Goal: Use online tool/utility: Utilize a website feature to perform a specific function

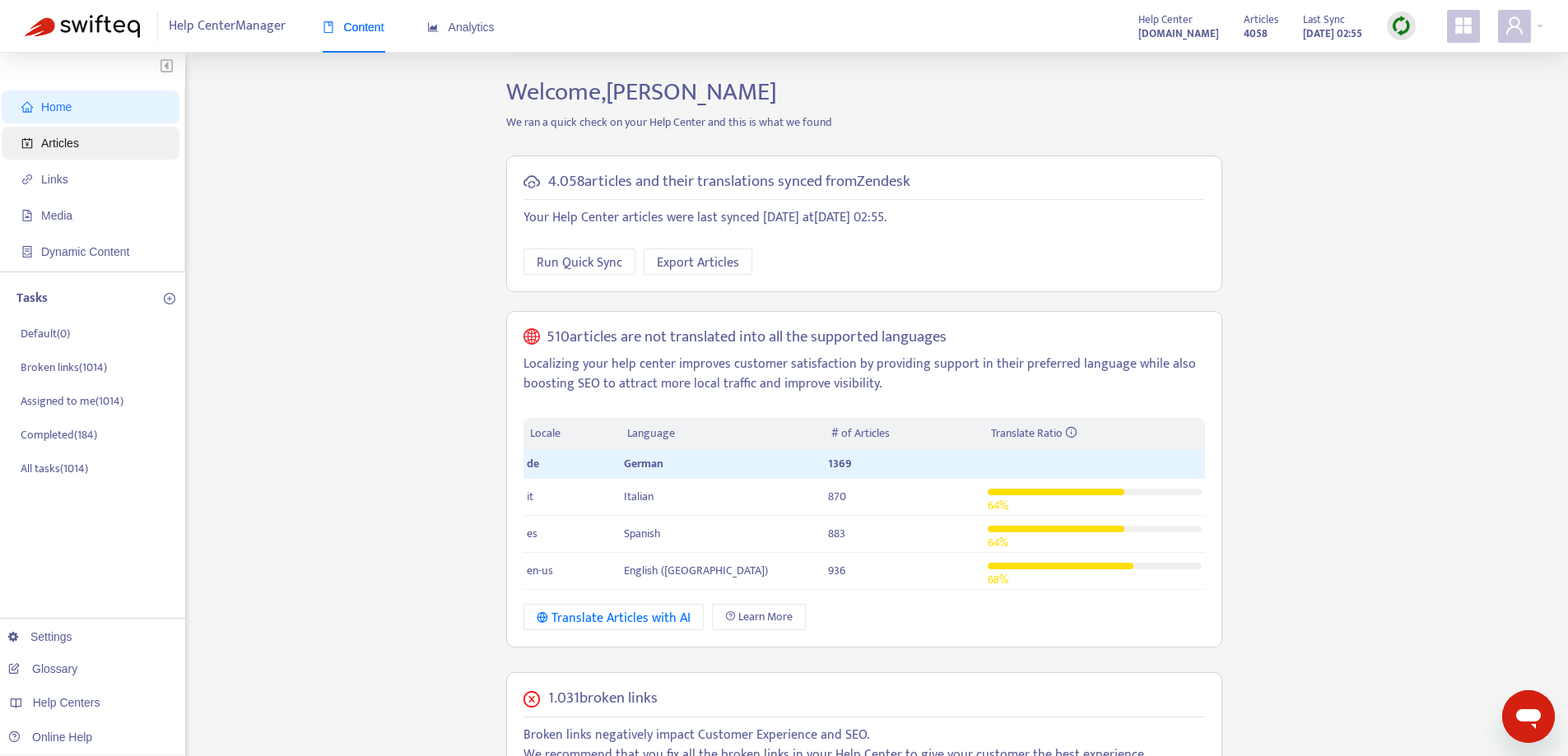
click at [93, 154] on span "Articles" at bounding box center [94, 143] width 145 height 33
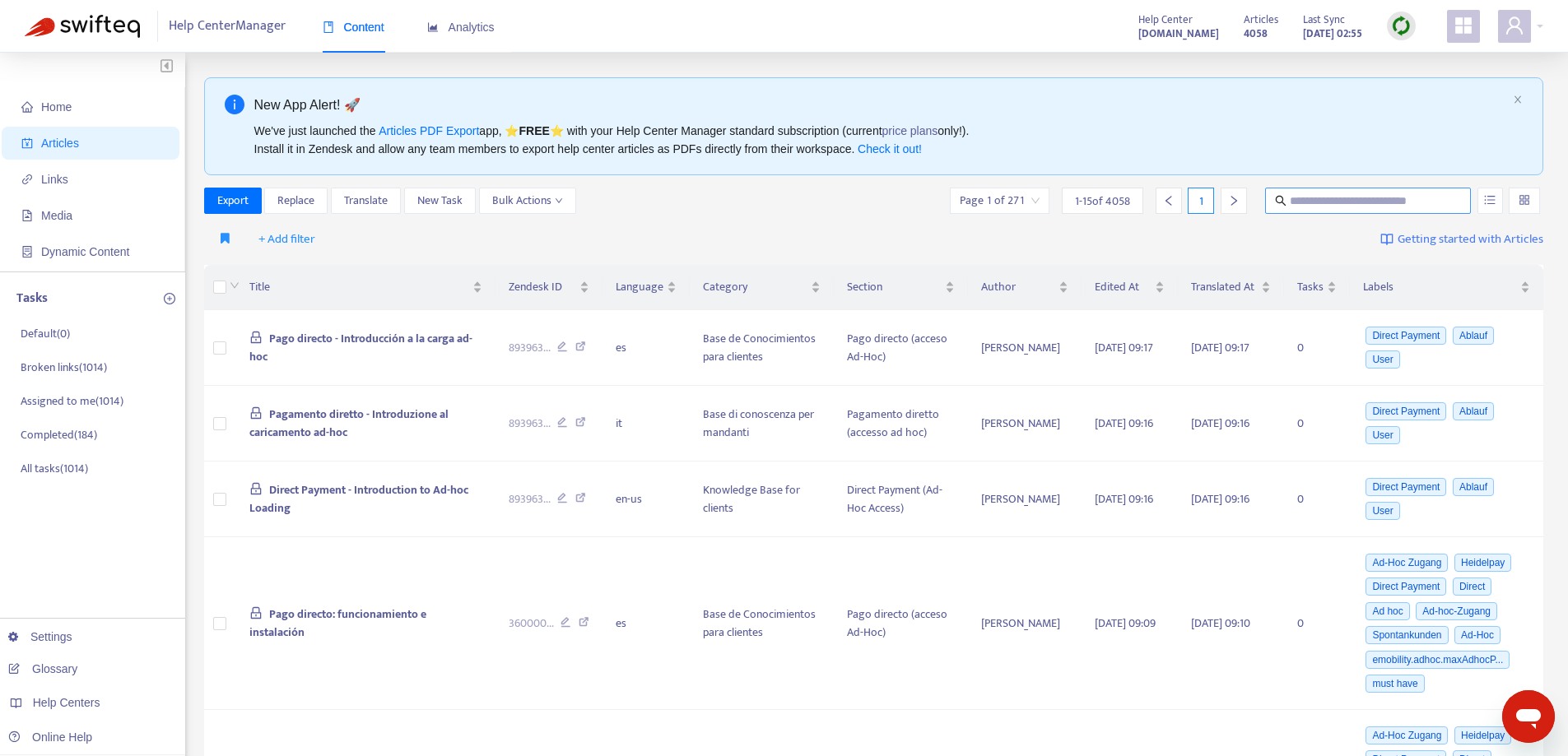
click at [1326, 211] on span at bounding box center [1367, 201] width 206 height 26
paste input "**********"
type input "**********"
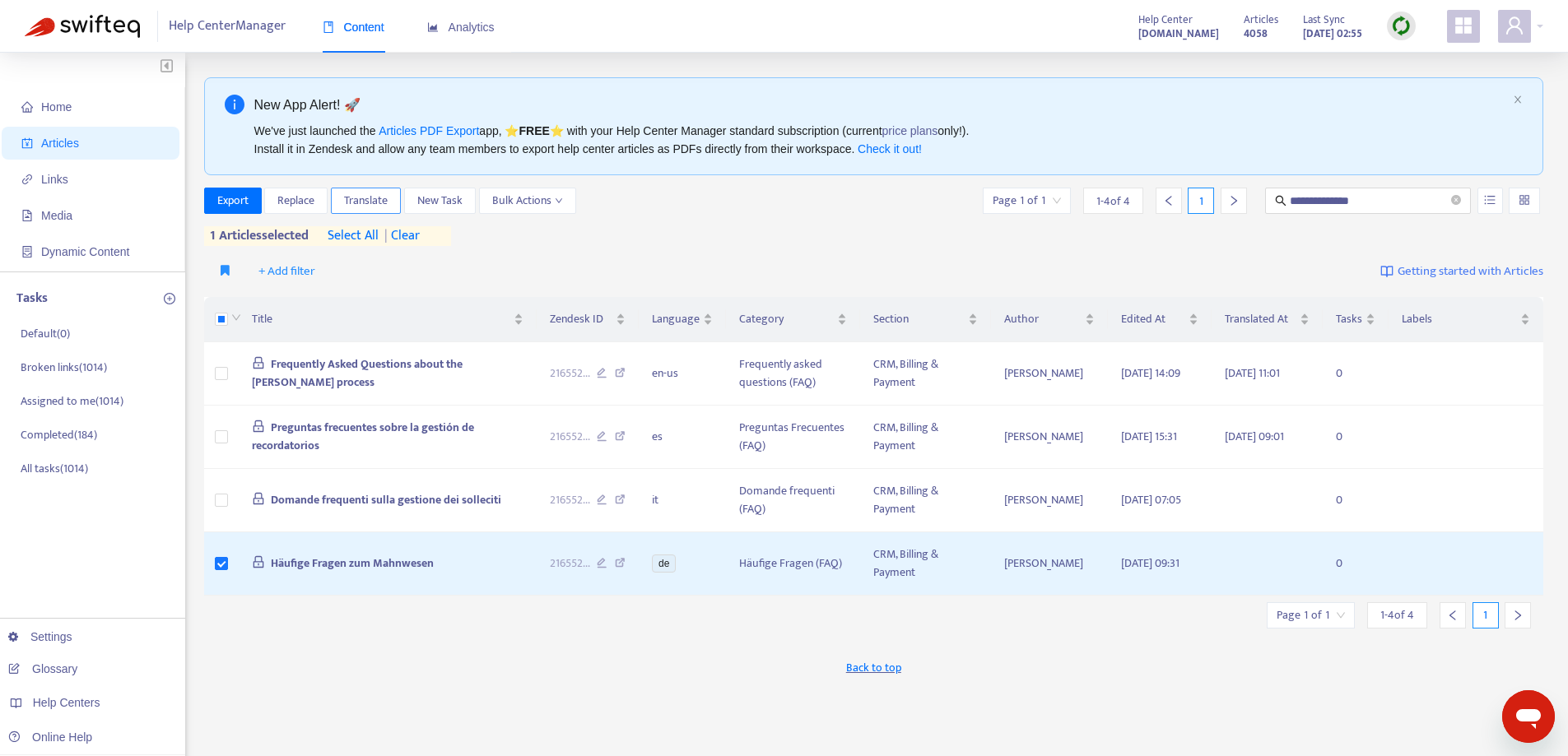
click at [354, 197] on span "Translate" at bounding box center [366, 201] width 44 height 18
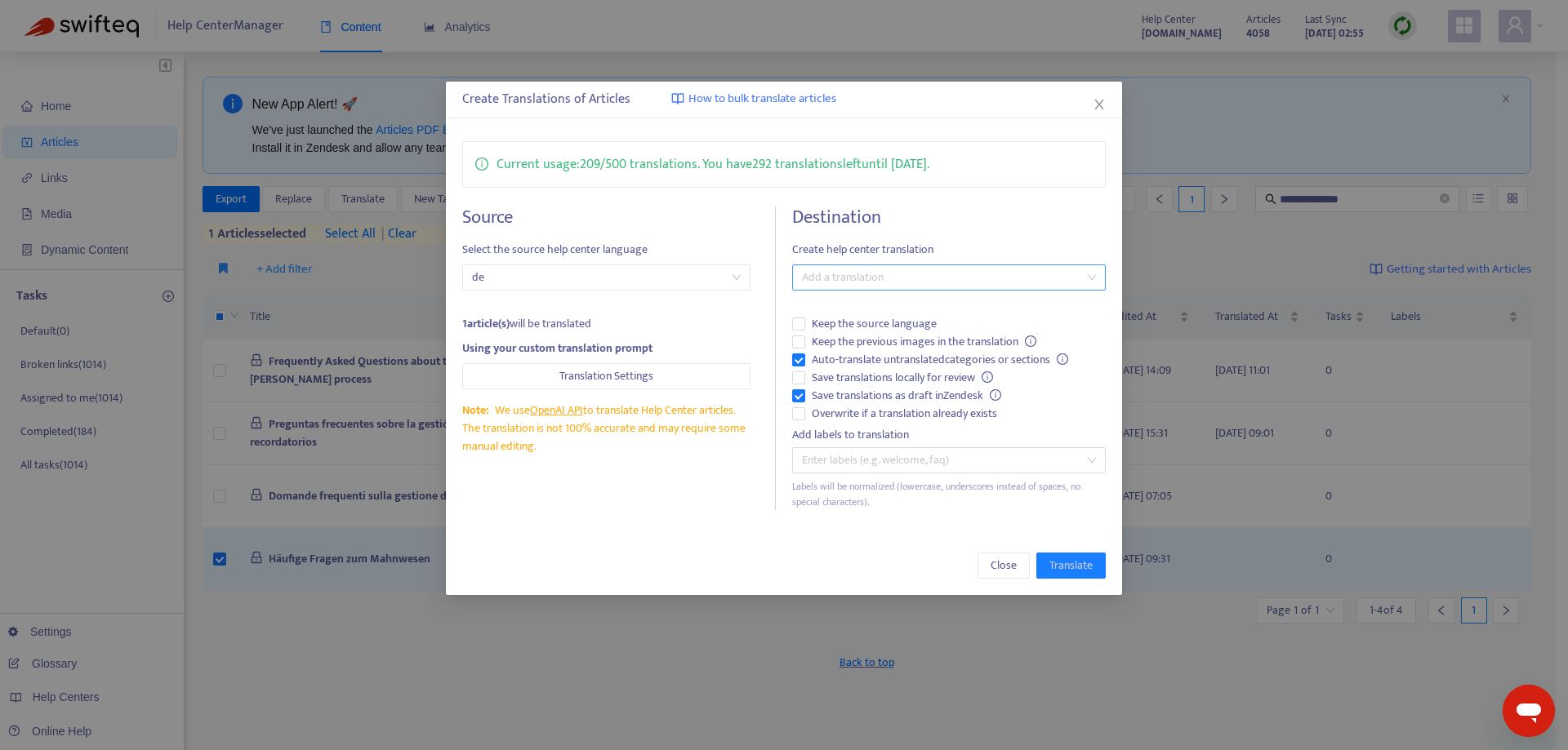
click at [849, 283] on div at bounding box center [940, 277] width 288 height 20
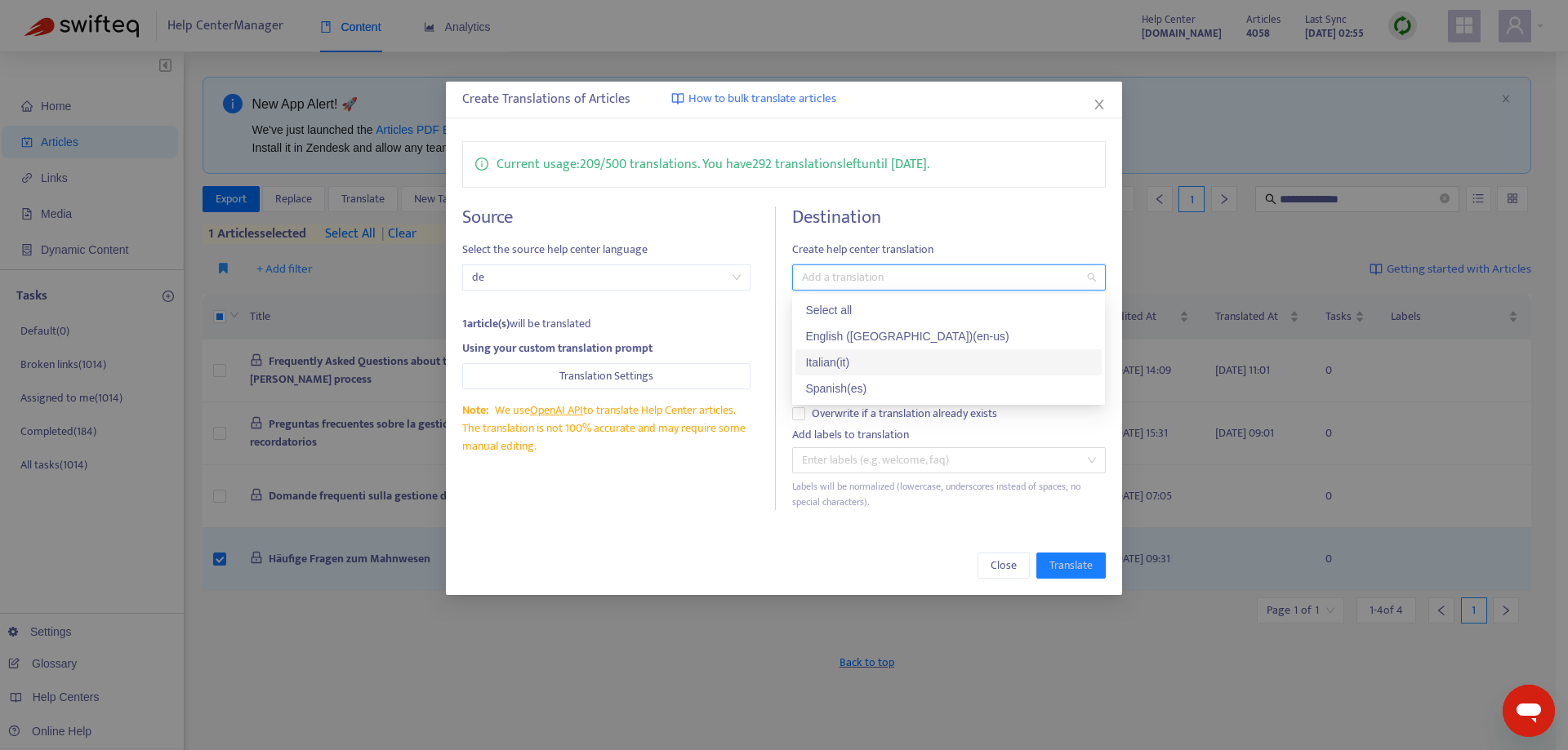
click at [850, 357] on div "Italian ( it )" at bounding box center [948, 363] width 286 height 18
click at [847, 386] on div "Spanish ( es )" at bounding box center [948, 389] width 286 height 18
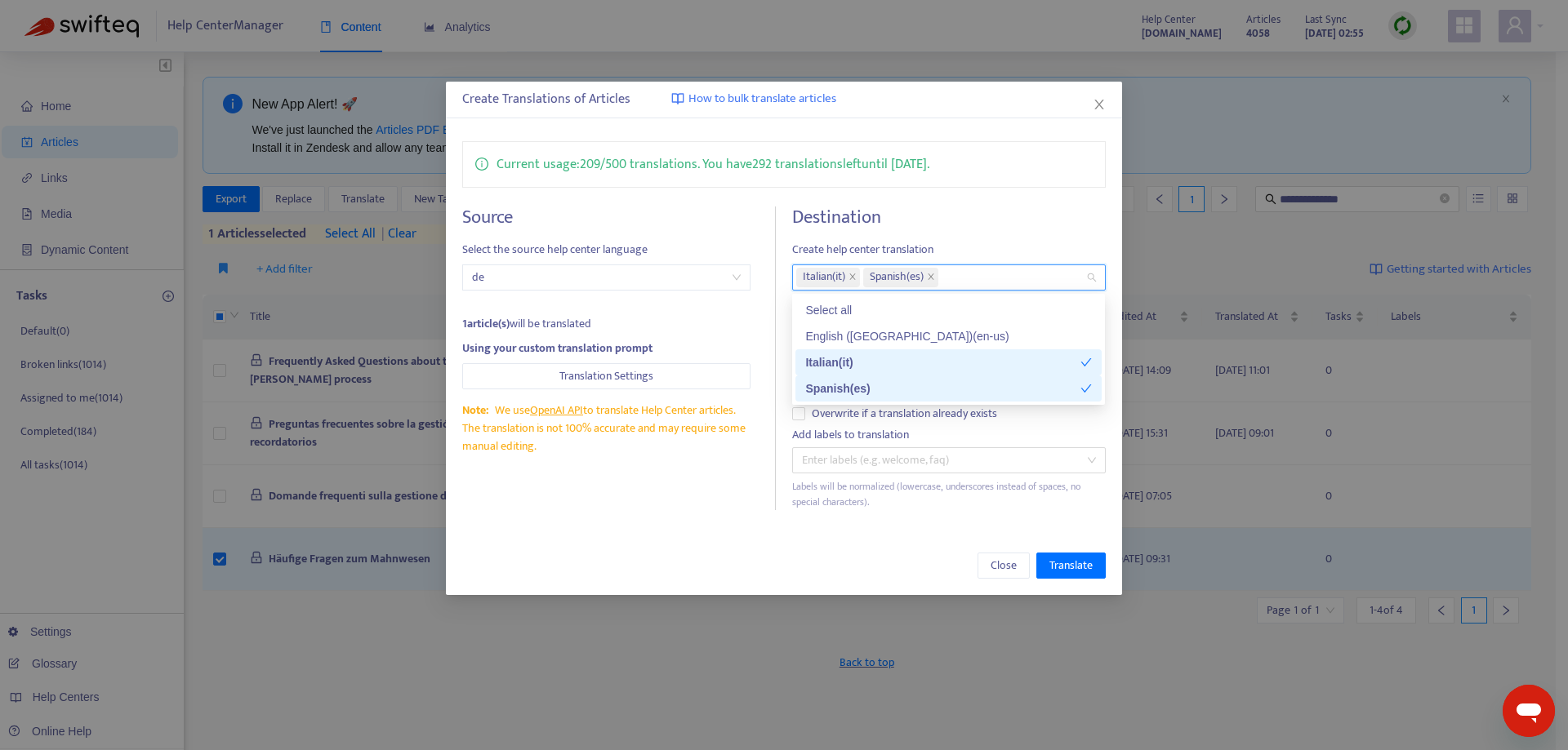
click at [729, 526] on div "Current usage: 209 / 500 translations . You have 292 translations left until [D…" at bounding box center [784, 326] width 675 height 402
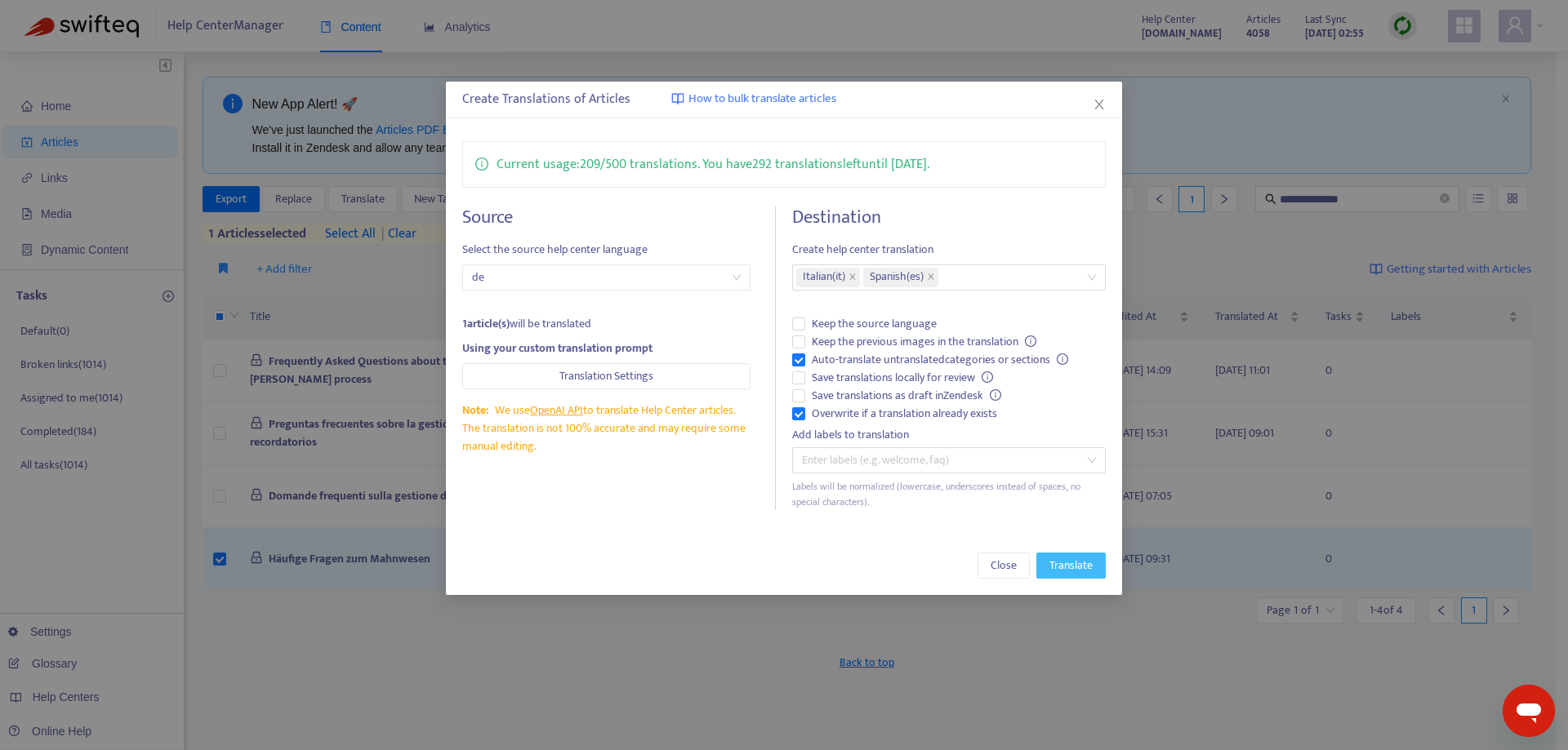
click at [1061, 563] on span "Translate" at bounding box center [1071, 565] width 43 height 18
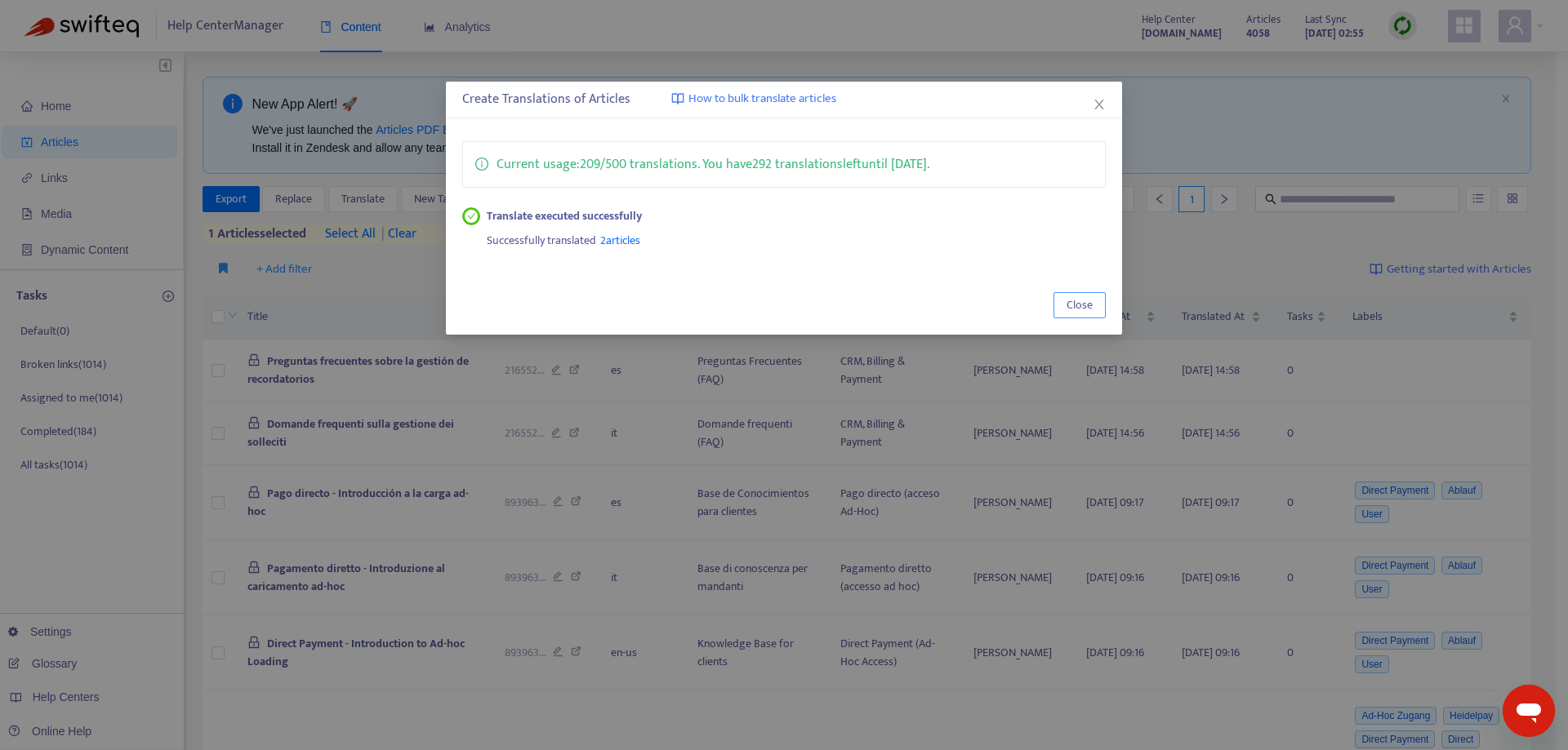
click at [1100, 304] on button "Close" at bounding box center [1080, 305] width 52 height 26
